Goal: Task Accomplishment & Management: Manage account settings

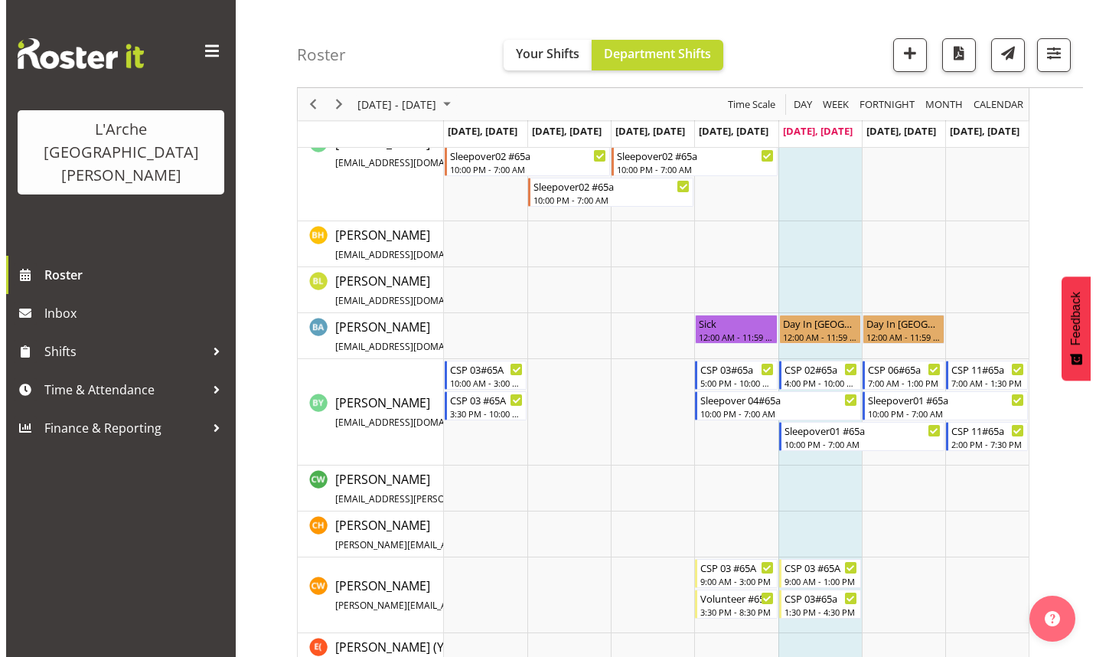
scroll to position [230, 0]
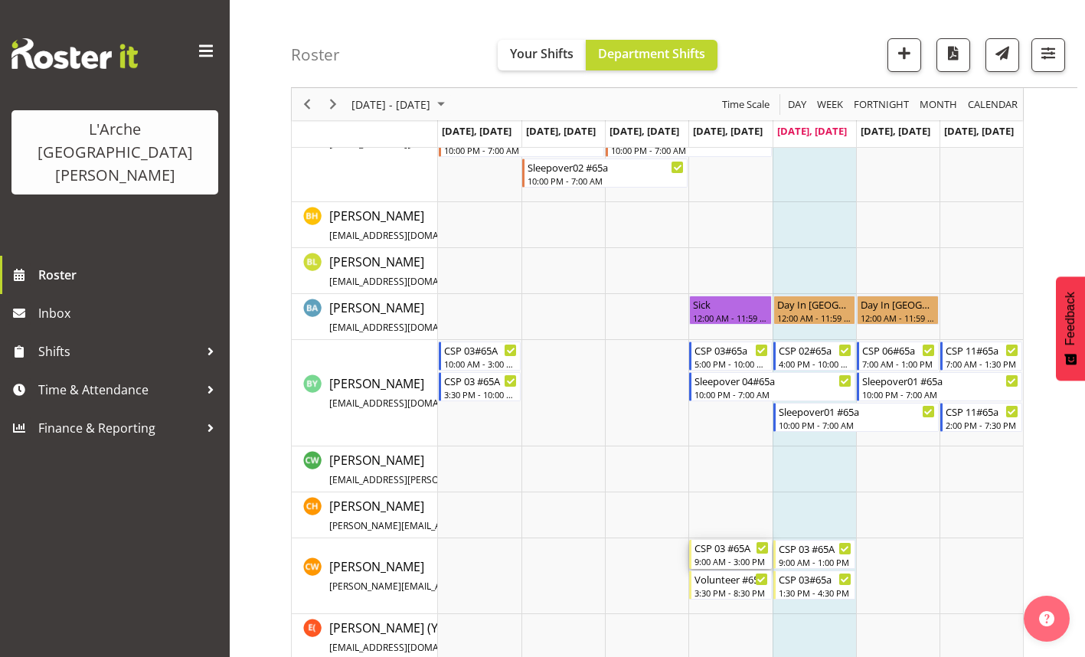
click at [702, 563] on div "9:00 AM - 3:00 PM" at bounding box center [731, 561] width 74 height 12
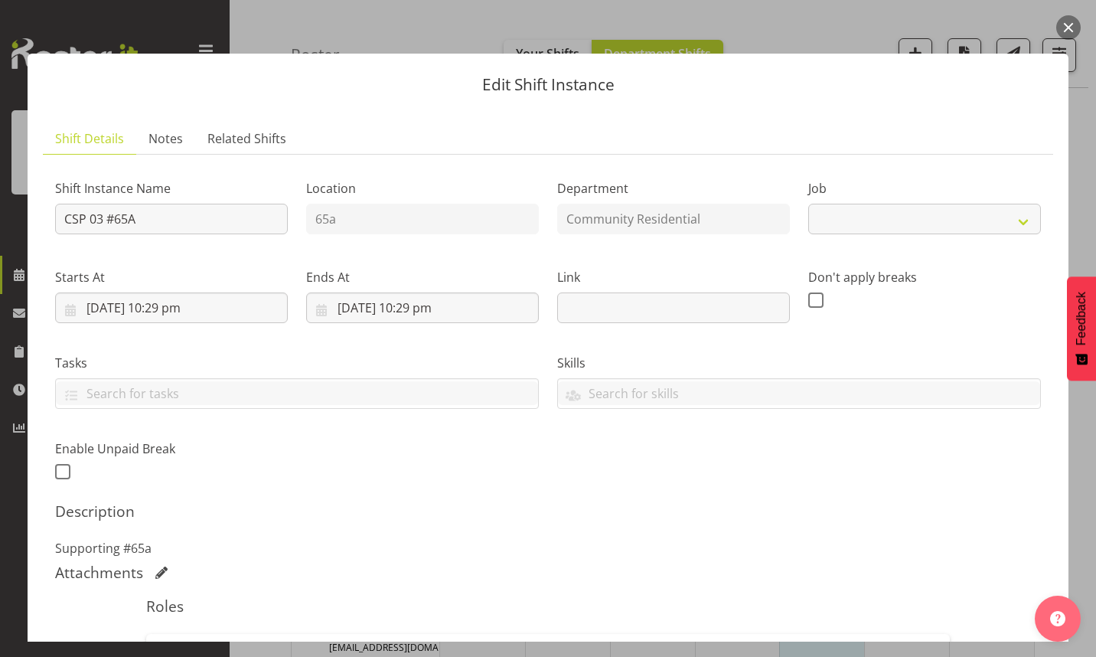
select select "3"
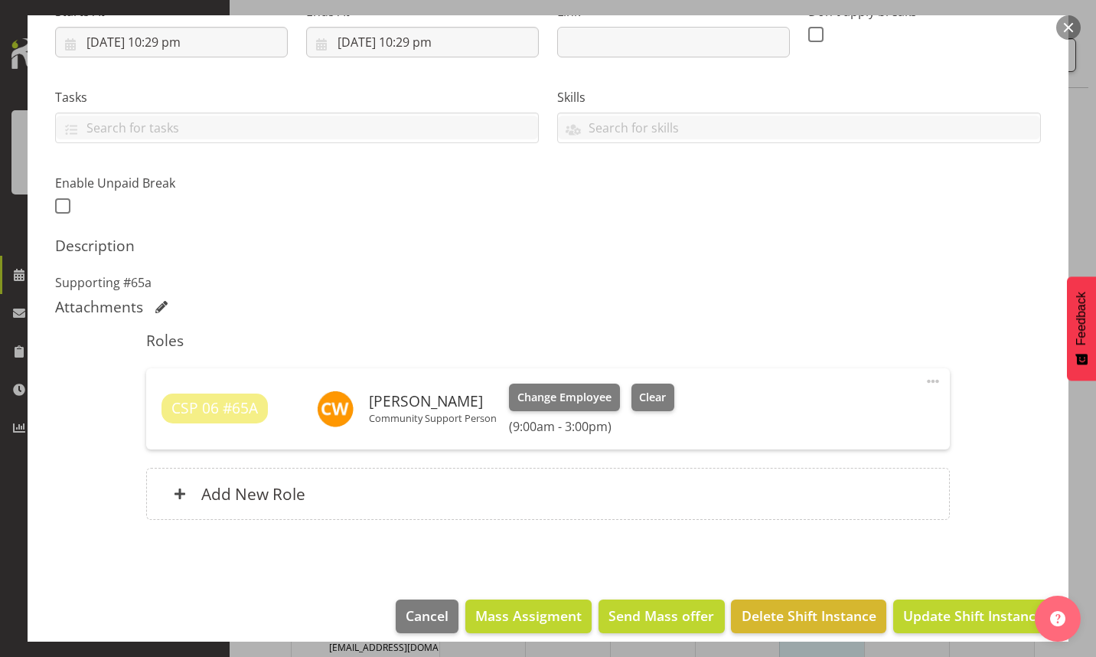
scroll to position [279, 0]
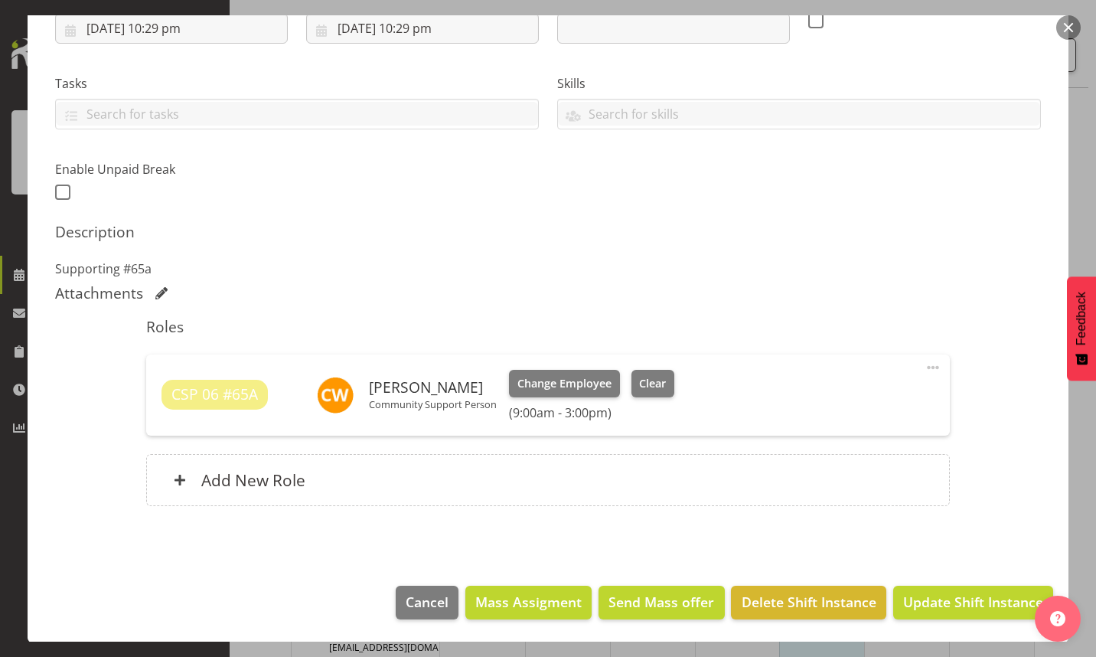
click at [924, 366] on span at bounding box center [933, 367] width 18 height 18
click at [829, 400] on link "Edit" at bounding box center [869, 405] width 147 height 28
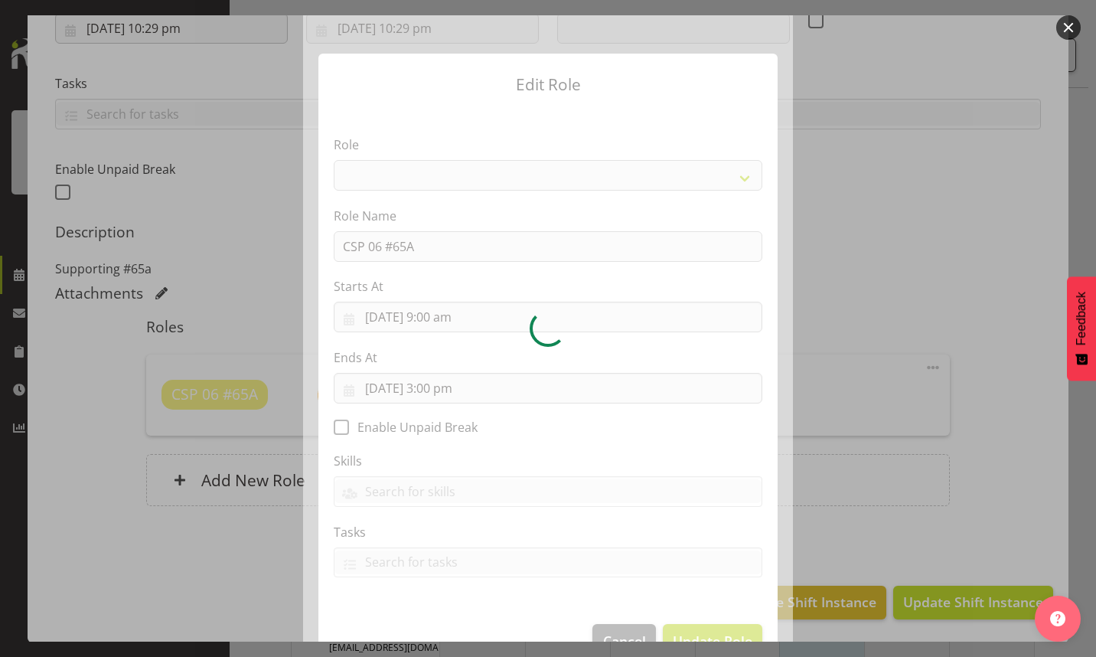
select select "287"
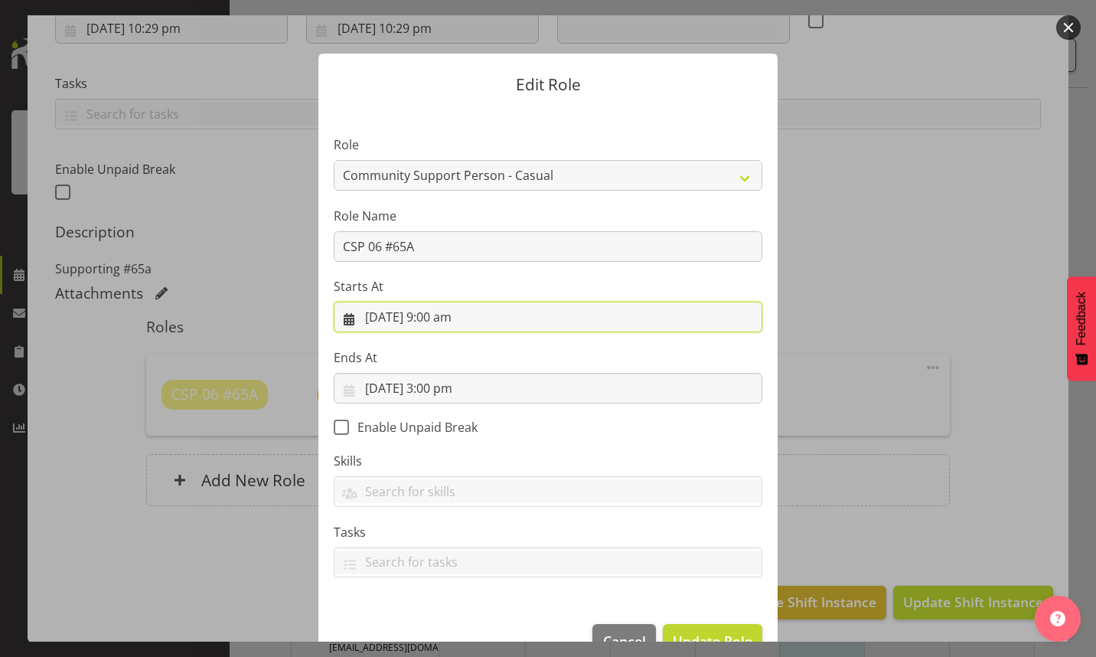
click at [433, 319] on input "[DATE] 9:00 am" at bounding box center [548, 317] width 429 height 31
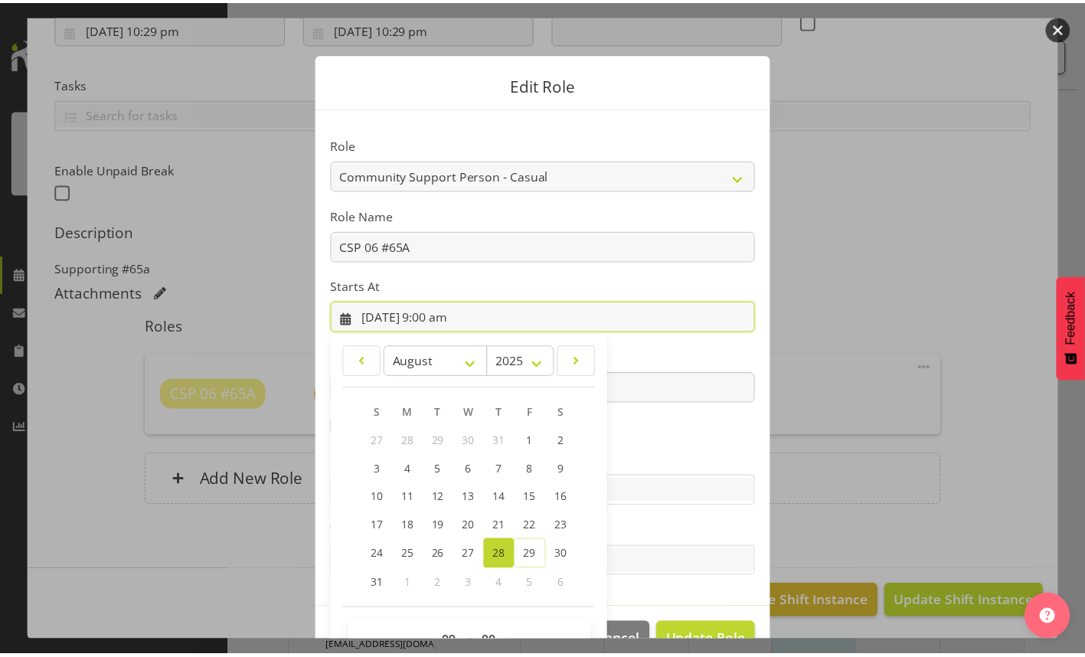
scroll to position [41, 0]
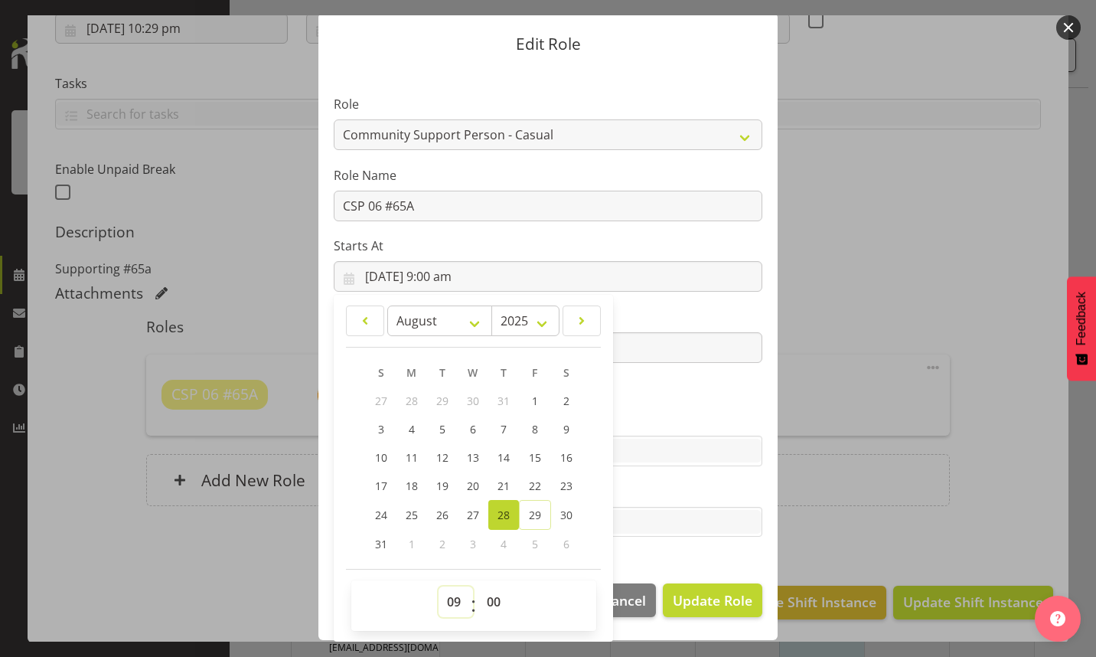
click at [446, 599] on select "00 01 02 03 04 05 06 07 08 09 10 11 12 13 14 15 16 17 18 19 20 21 22 23" at bounding box center [456, 602] width 34 height 31
select select "10"
click at [439, 587] on select "00 01 02 03 04 05 06 07 08 09 10 11 12 13 14 15 16 17 18 19 20 21 22 23" at bounding box center [456, 602] width 34 height 31
type input "[DATE] 10:00 am"
click at [712, 596] on span "Update Role" at bounding box center [713, 600] width 80 height 20
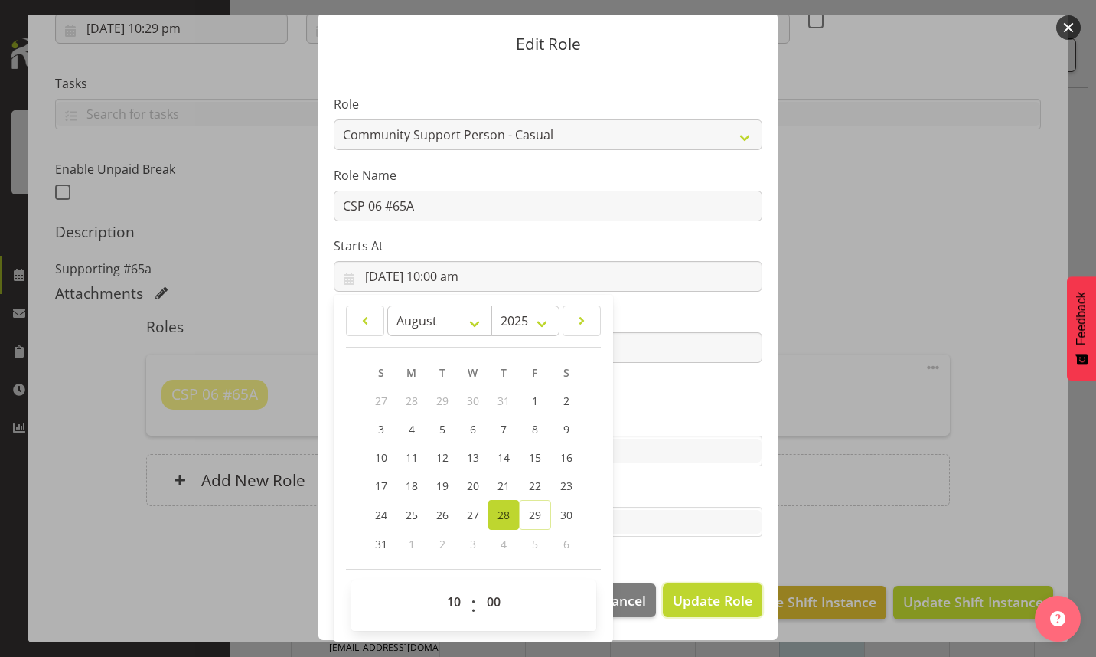
select select
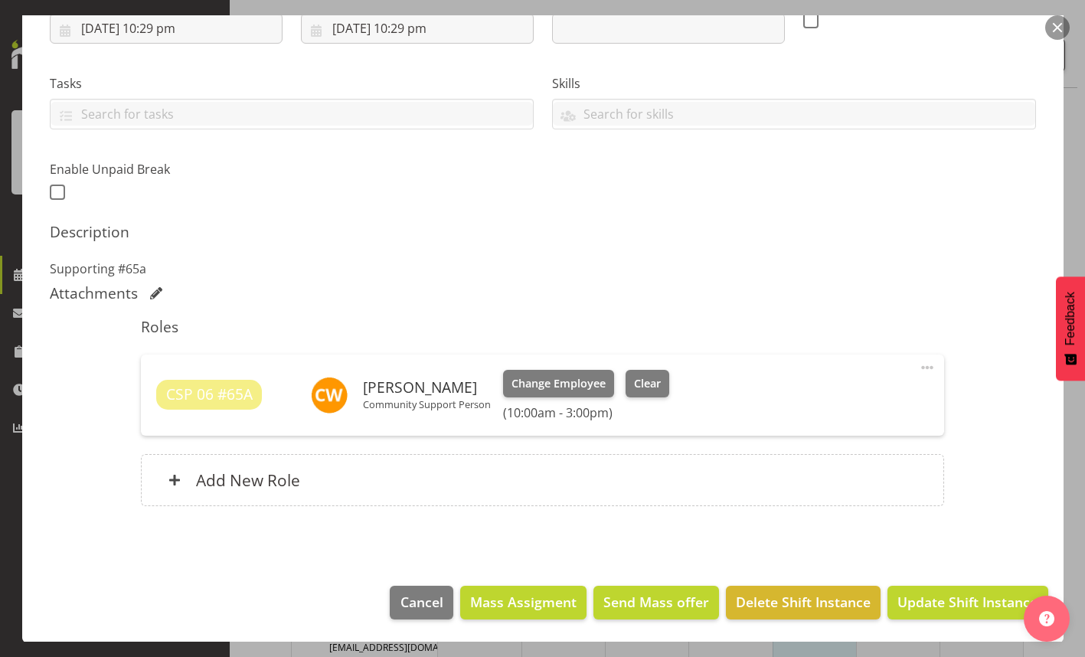
scroll to position [39, 0]
click at [959, 606] on span "Update Shift Instance" at bounding box center [967, 602] width 140 height 20
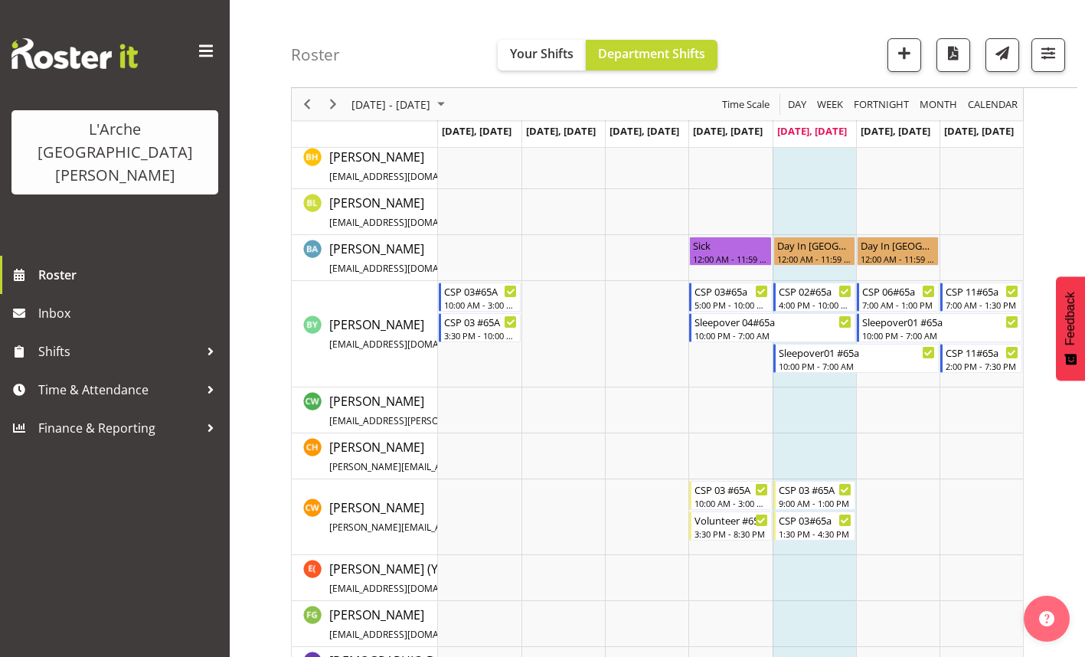
scroll to position [306, 0]
